Goal: Navigation & Orientation: Find specific page/section

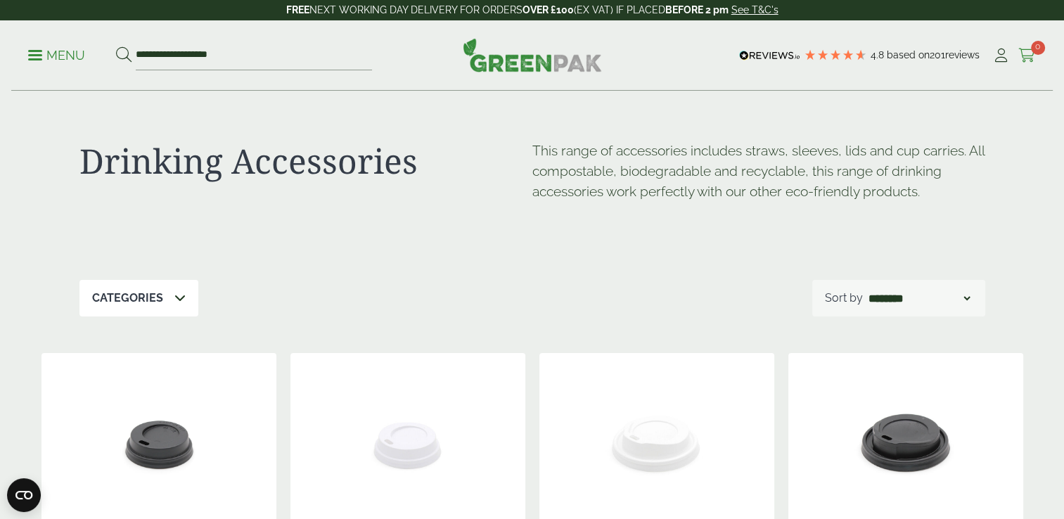
click at [1033, 60] on icon at bounding box center [1028, 56] width 18 height 14
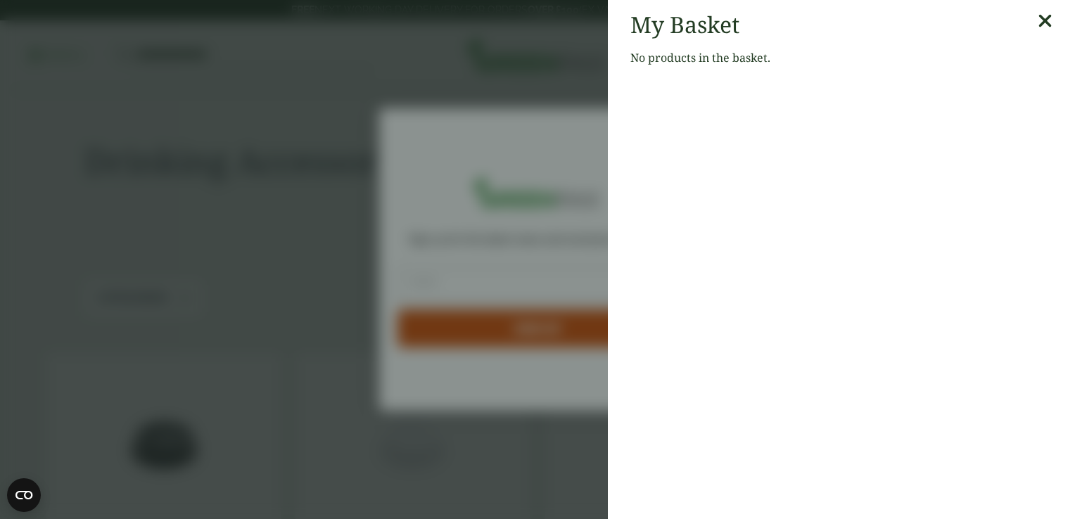
click at [1038, 24] on icon at bounding box center [1045, 21] width 15 height 20
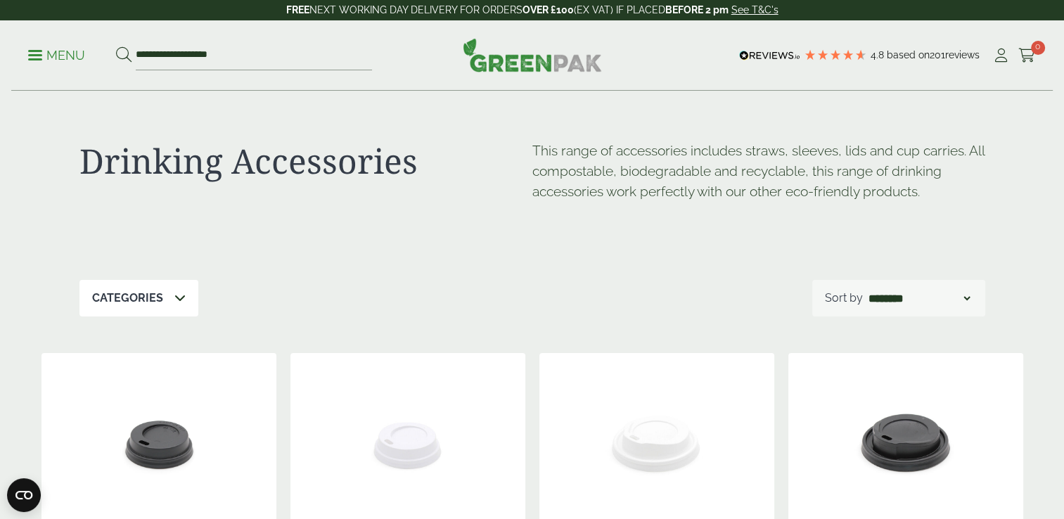
click at [182, 305] on span at bounding box center [179, 298] width 11 height 17
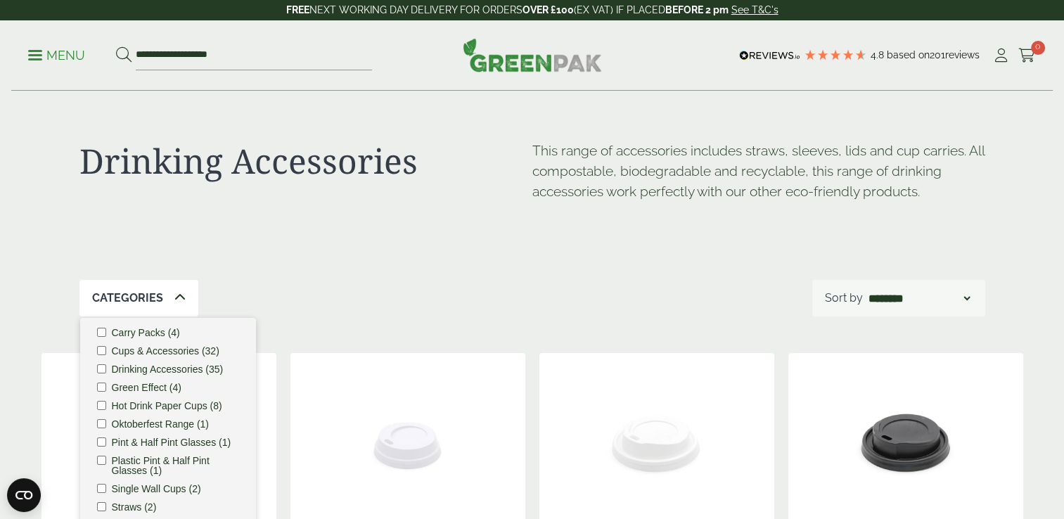
scroll to position [141, 0]
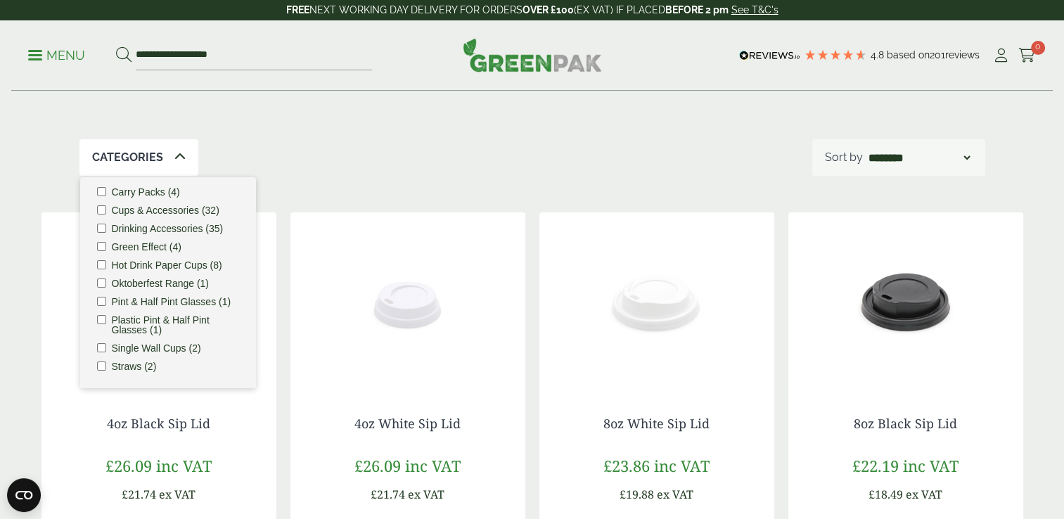
click at [392, 172] on div "Categories Carry Packs (4) Cups & Accessories (32) Drinking Accessories (35) Gr…" at bounding box center [532, 157] width 906 height 37
click at [390, 172] on div "Categories Carry Packs (4) Cups & Accessories (32) Drinking Accessories (35) Gr…" at bounding box center [532, 157] width 906 height 37
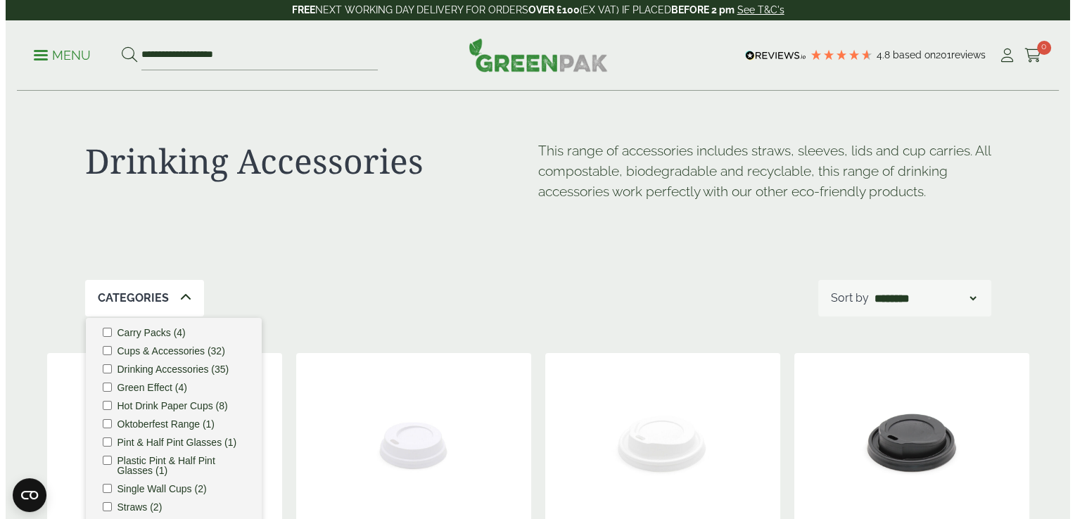
scroll to position [0, 0]
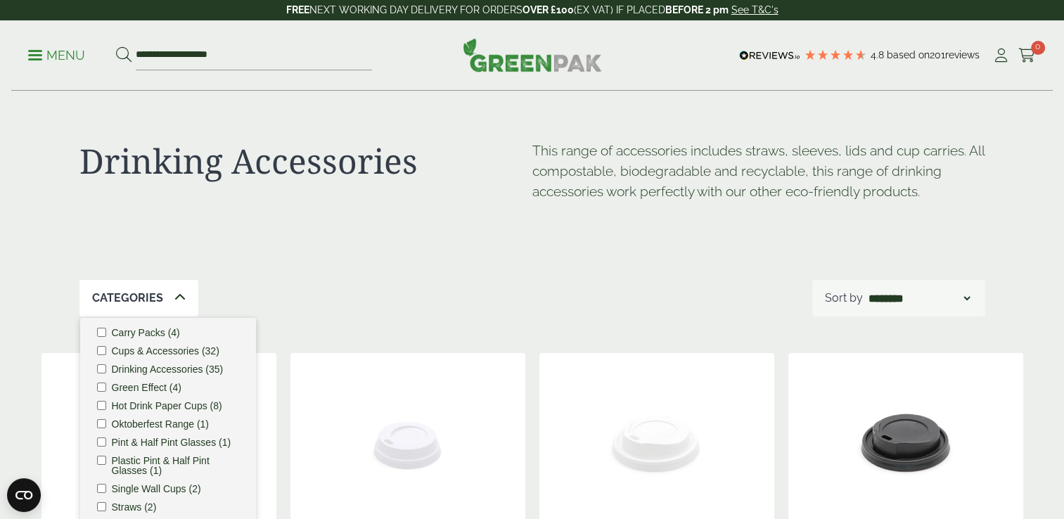
click at [37, 55] on span at bounding box center [35, 55] width 14 height 2
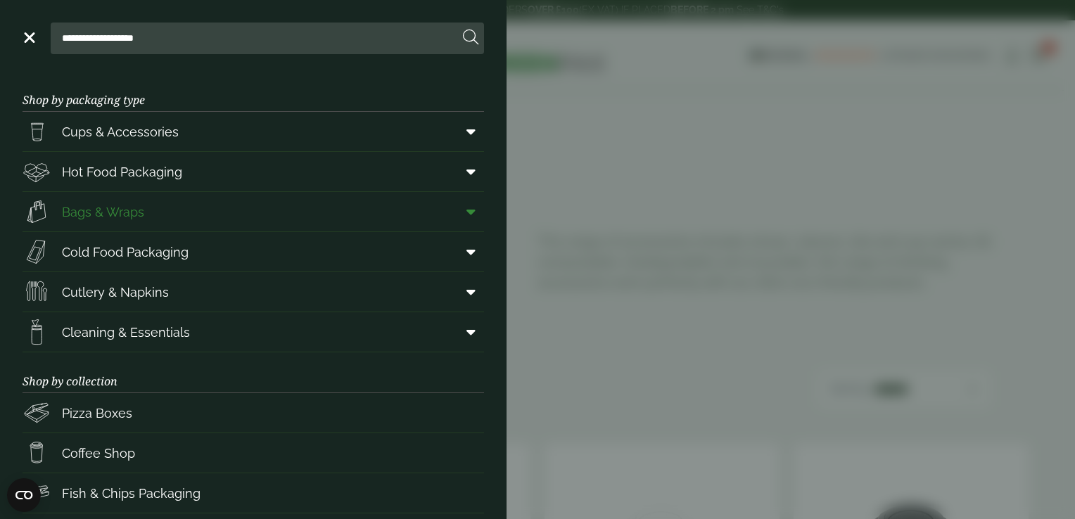
click at [466, 210] on icon at bounding box center [470, 212] width 9 height 14
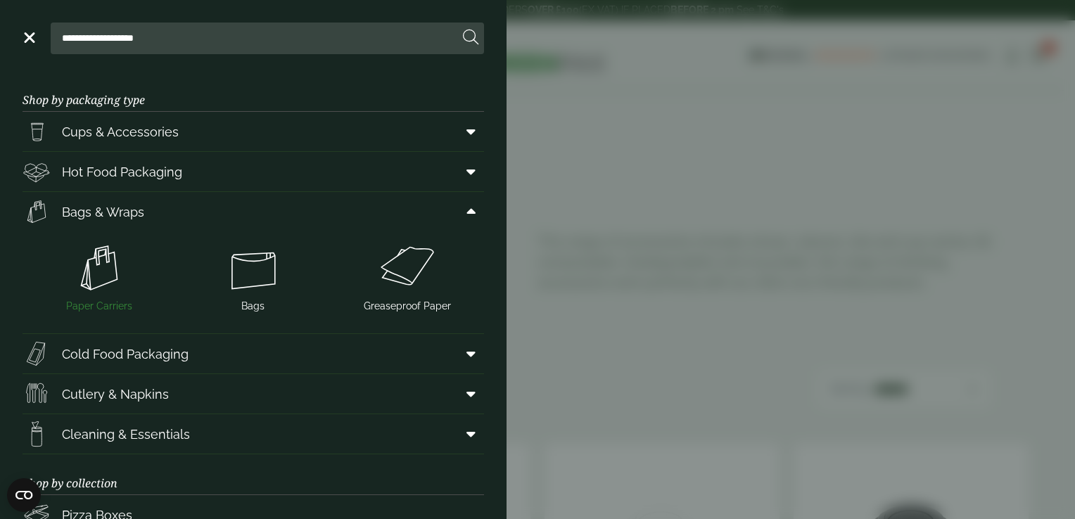
click at [104, 265] on img at bounding box center [99, 268] width 143 height 56
